Goal: Information Seeking & Learning: Learn about a topic

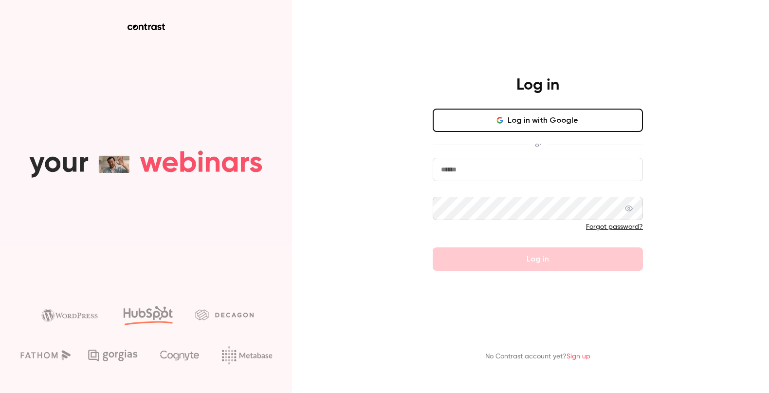
click at [520, 123] on button "Log in with Google" at bounding box center [538, 119] width 210 height 23
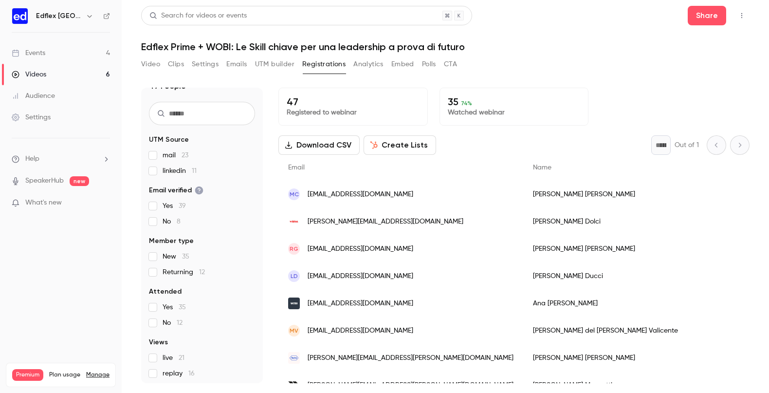
click at [372, 61] on button "Analytics" at bounding box center [368, 64] width 30 height 16
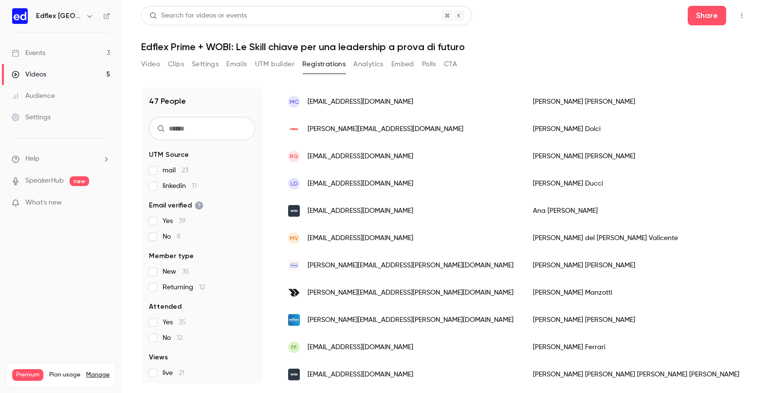
scroll to position [101, 0]
